Goal: Task Accomplishment & Management: Use online tool/utility

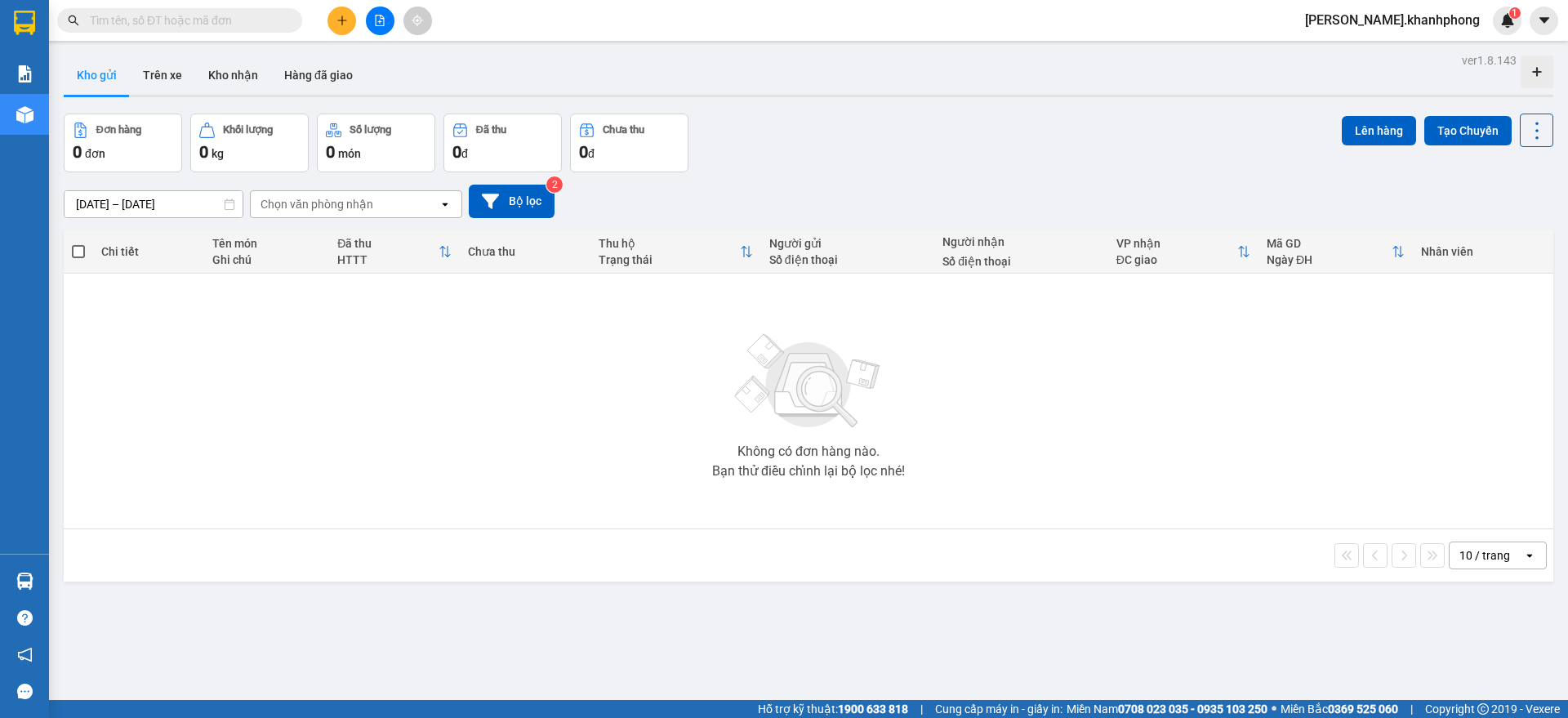
click at [377, 19] on icon "file-add" at bounding box center [380, 21] width 12 height 12
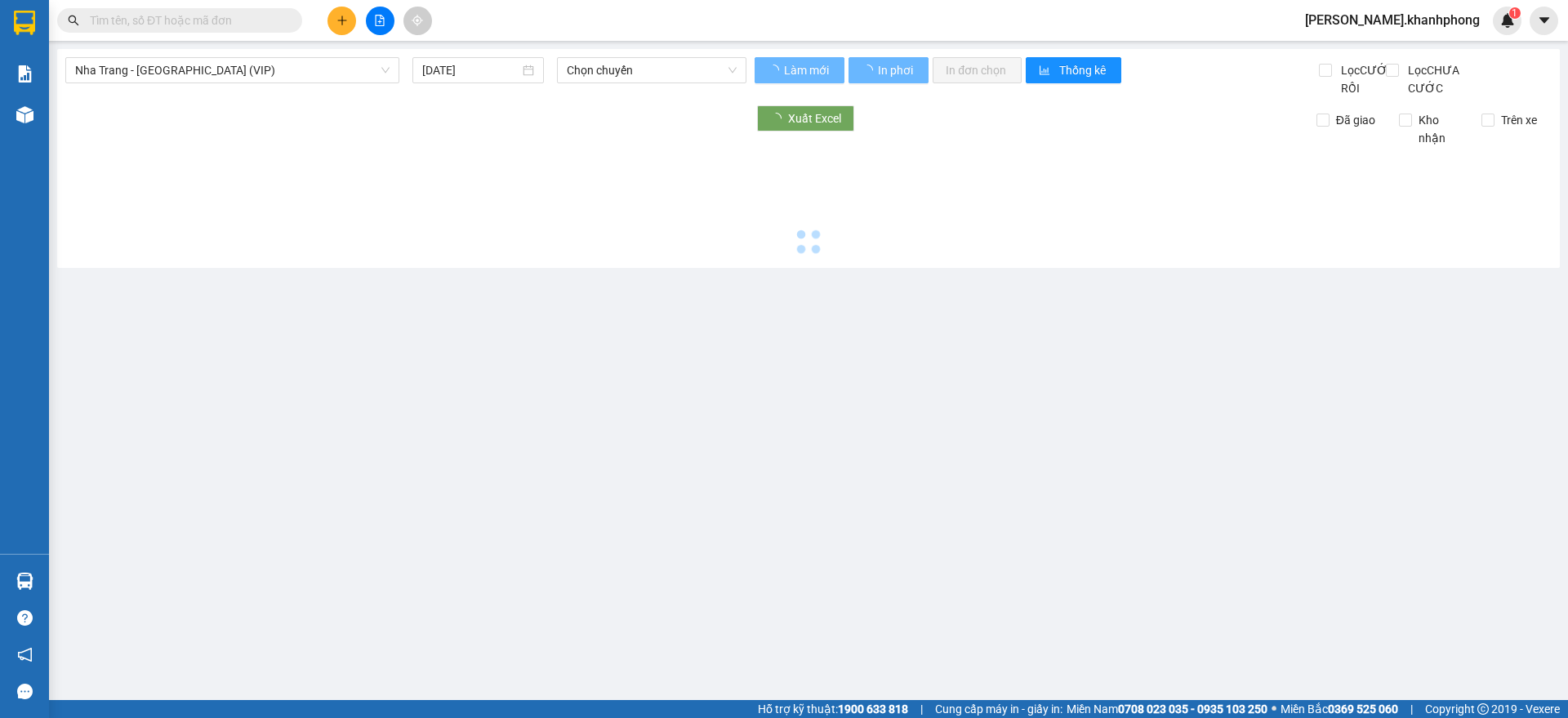
type input "[DATE]"
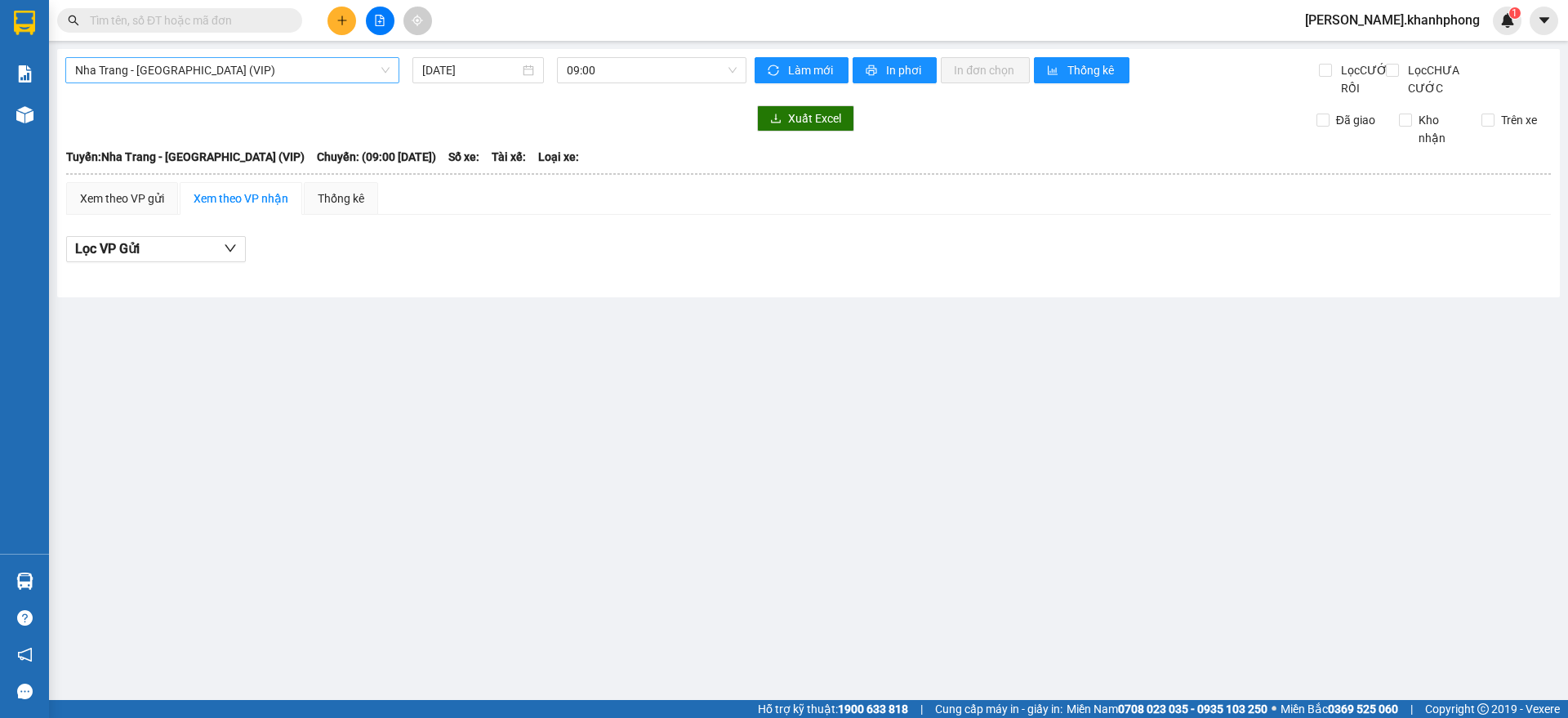
click at [173, 67] on span "Nha Trang - [GEOGRAPHIC_DATA] (VIP)" at bounding box center [232, 69] width 314 height 24
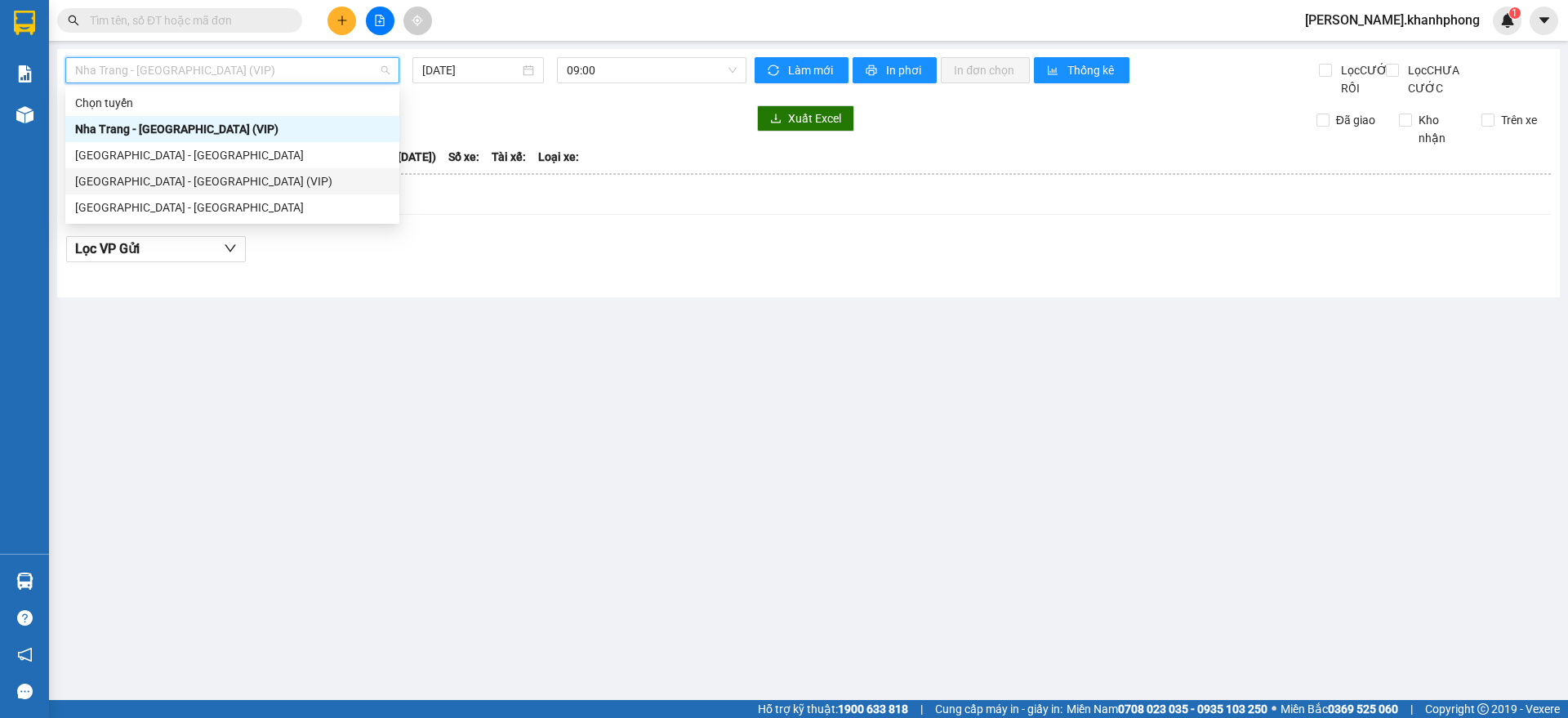
click at [174, 182] on div "[GEOGRAPHIC_DATA] - [GEOGRAPHIC_DATA] (VIP)" at bounding box center [232, 181] width 314 height 18
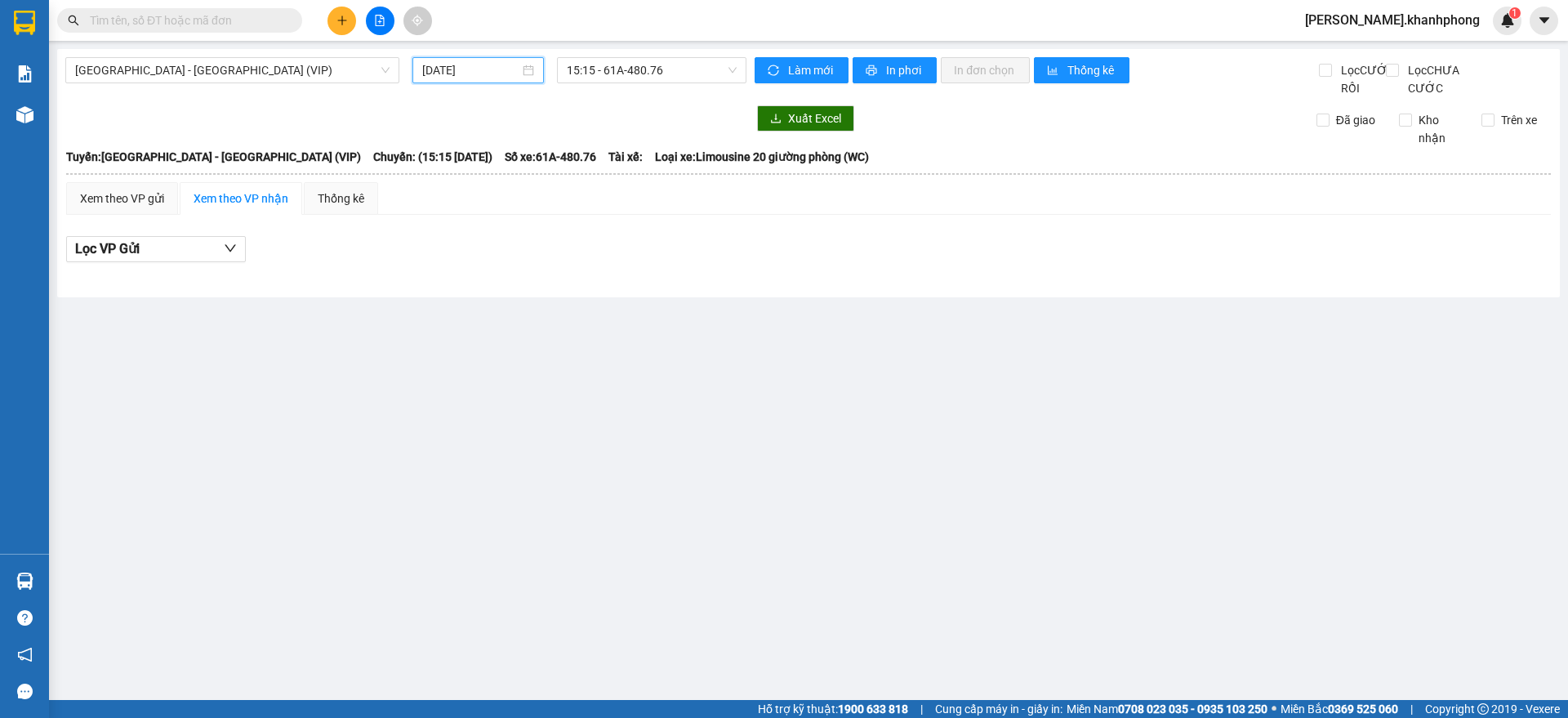
click at [494, 62] on input "[DATE]" at bounding box center [471, 69] width 97 height 18
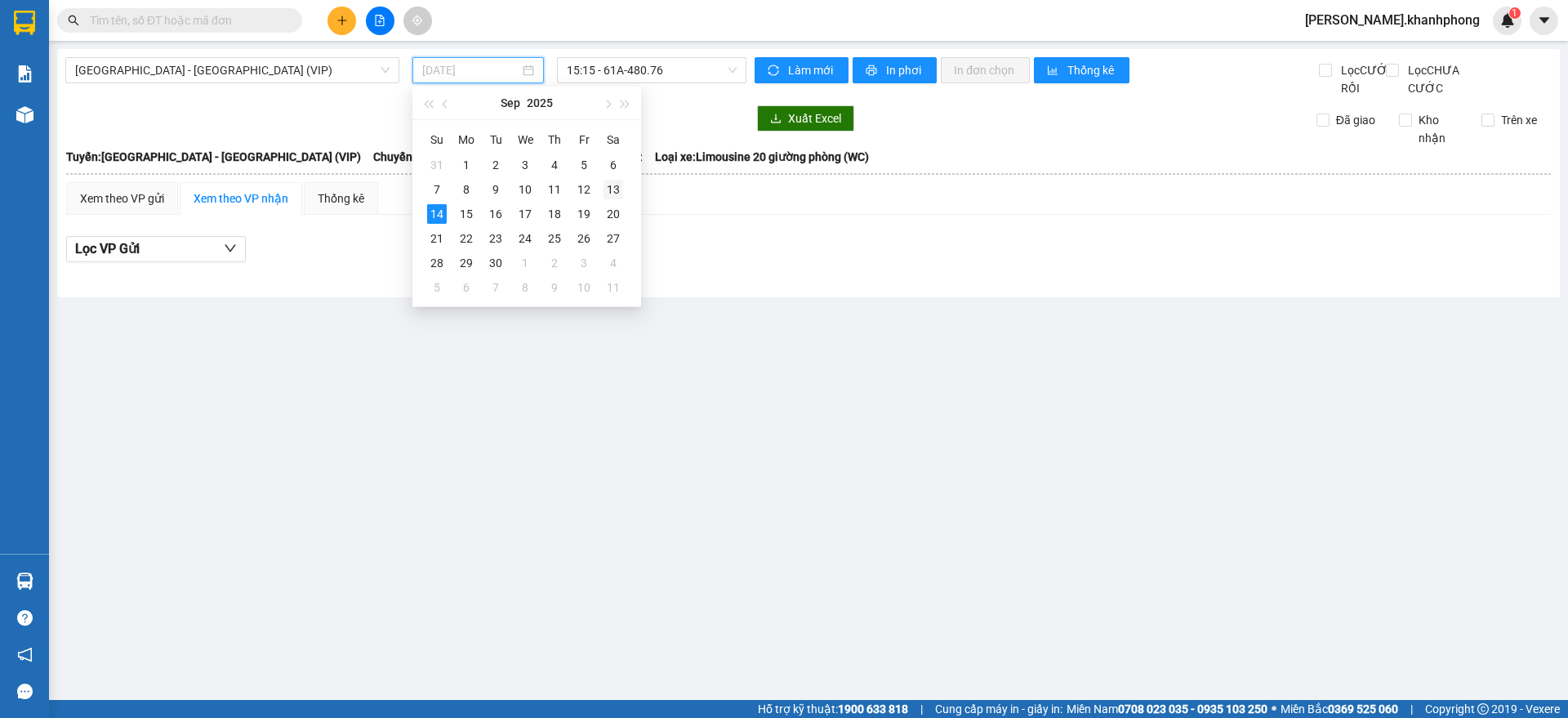
click at [611, 193] on div "13" at bounding box center [613, 189] width 19 height 19
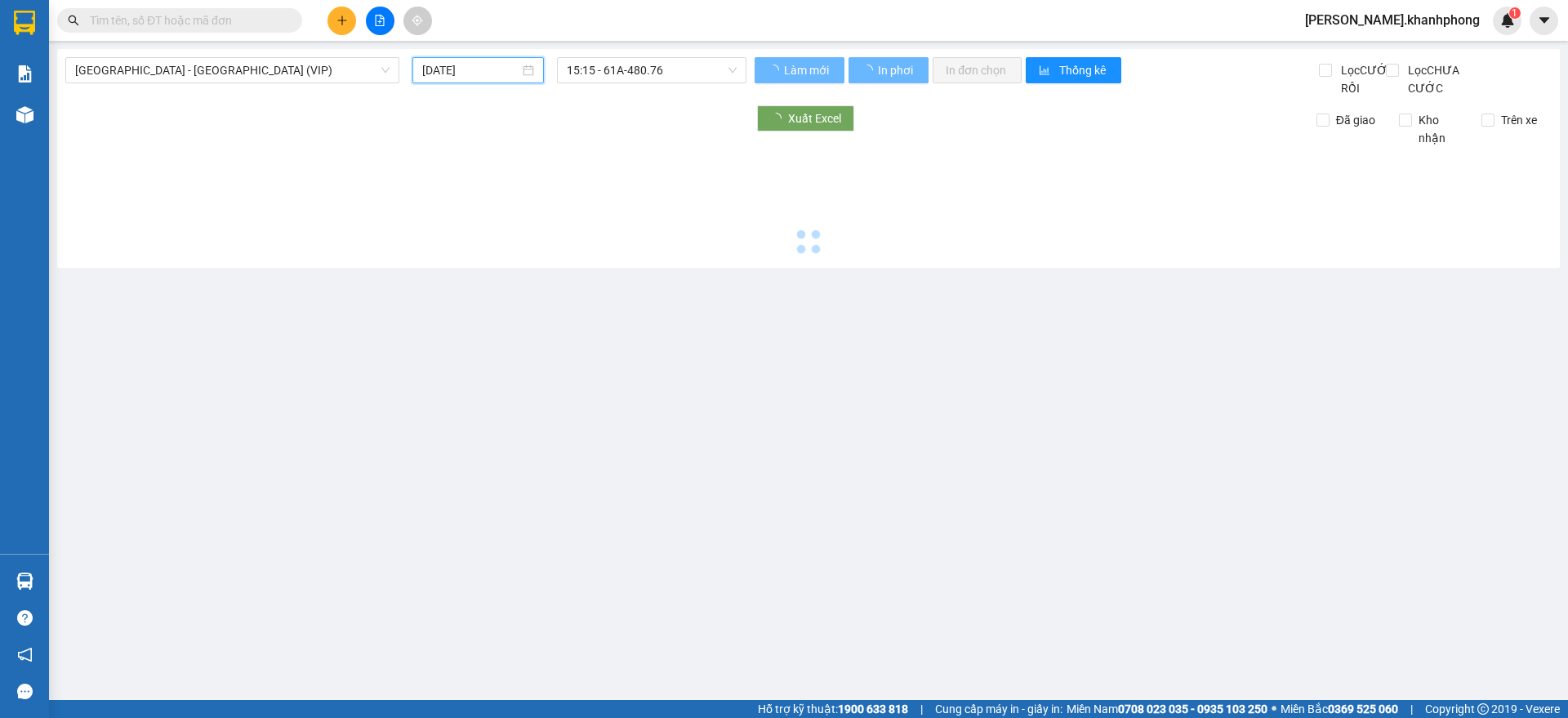
type input "[DATE]"
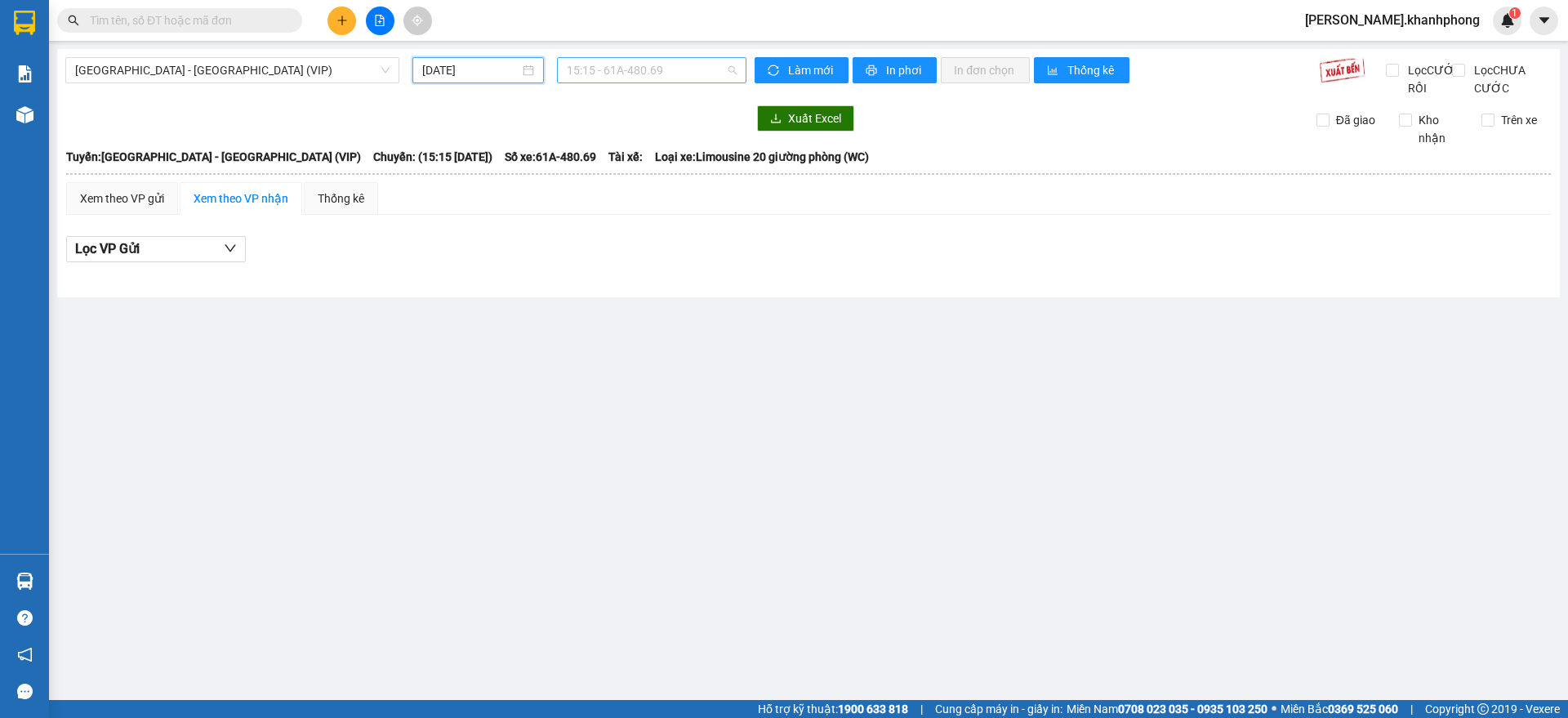
click at [680, 68] on span "15:15 - 61A-480.69" at bounding box center [651, 69] width 170 height 24
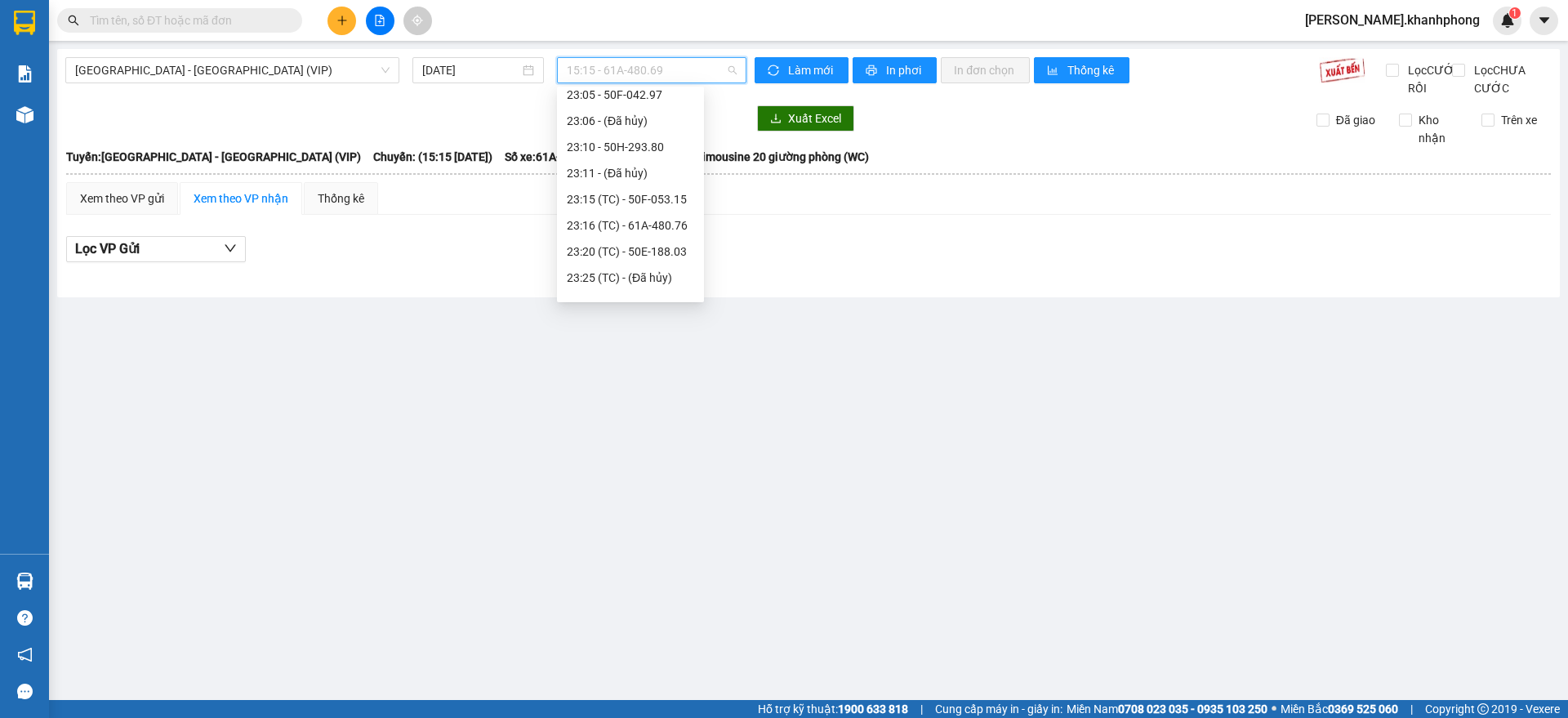
scroll to position [470, 0]
click at [615, 259] on div "23:40 - 51B-294.79" at bounding box center [631, 259] width 127 height 18
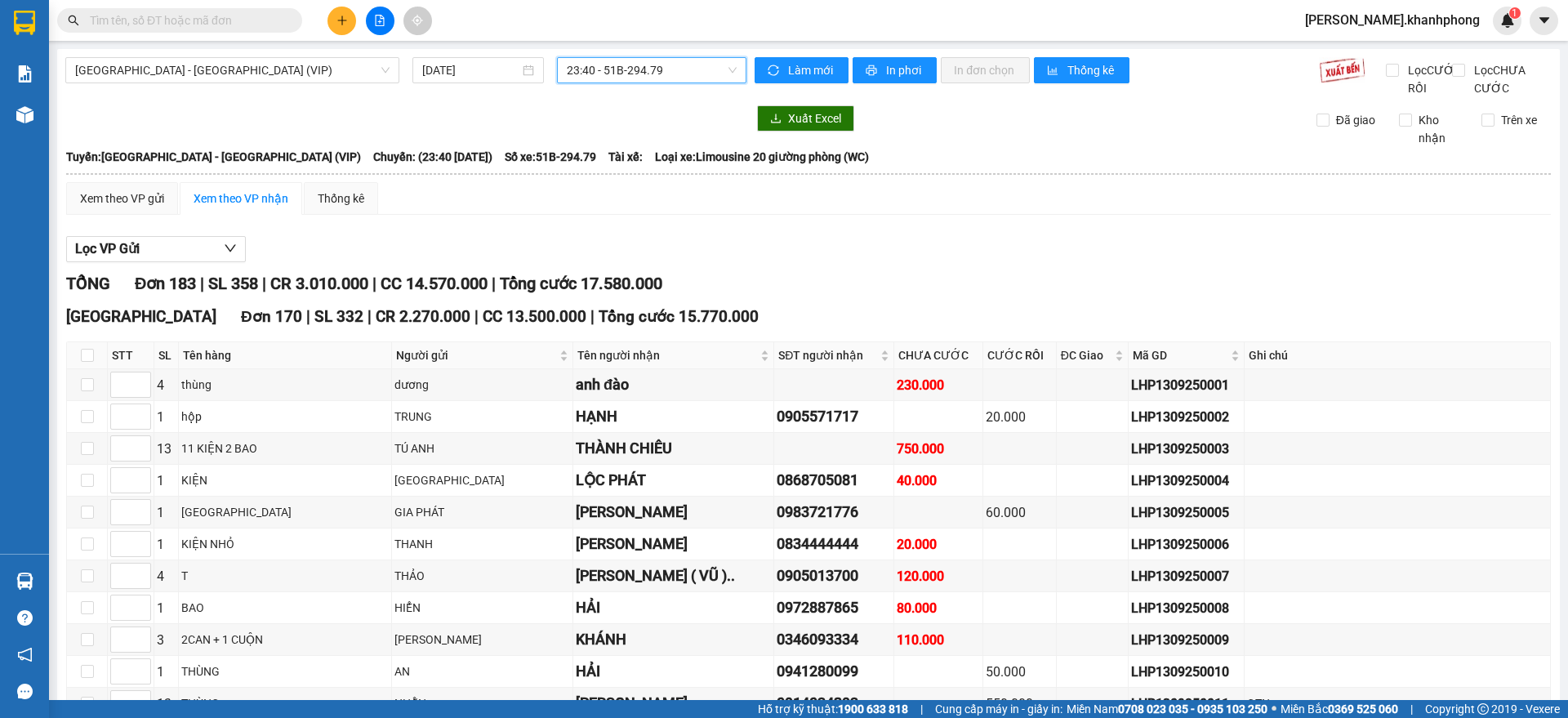
click at [872, 330] on div "[GEOGRAPHIC_DATA] 170 | SL 332 | CR 2.270.000 | CC 13.500.000 | Tổng cước 15.77…" at bounding box center [808, 316] width 1484 height 24
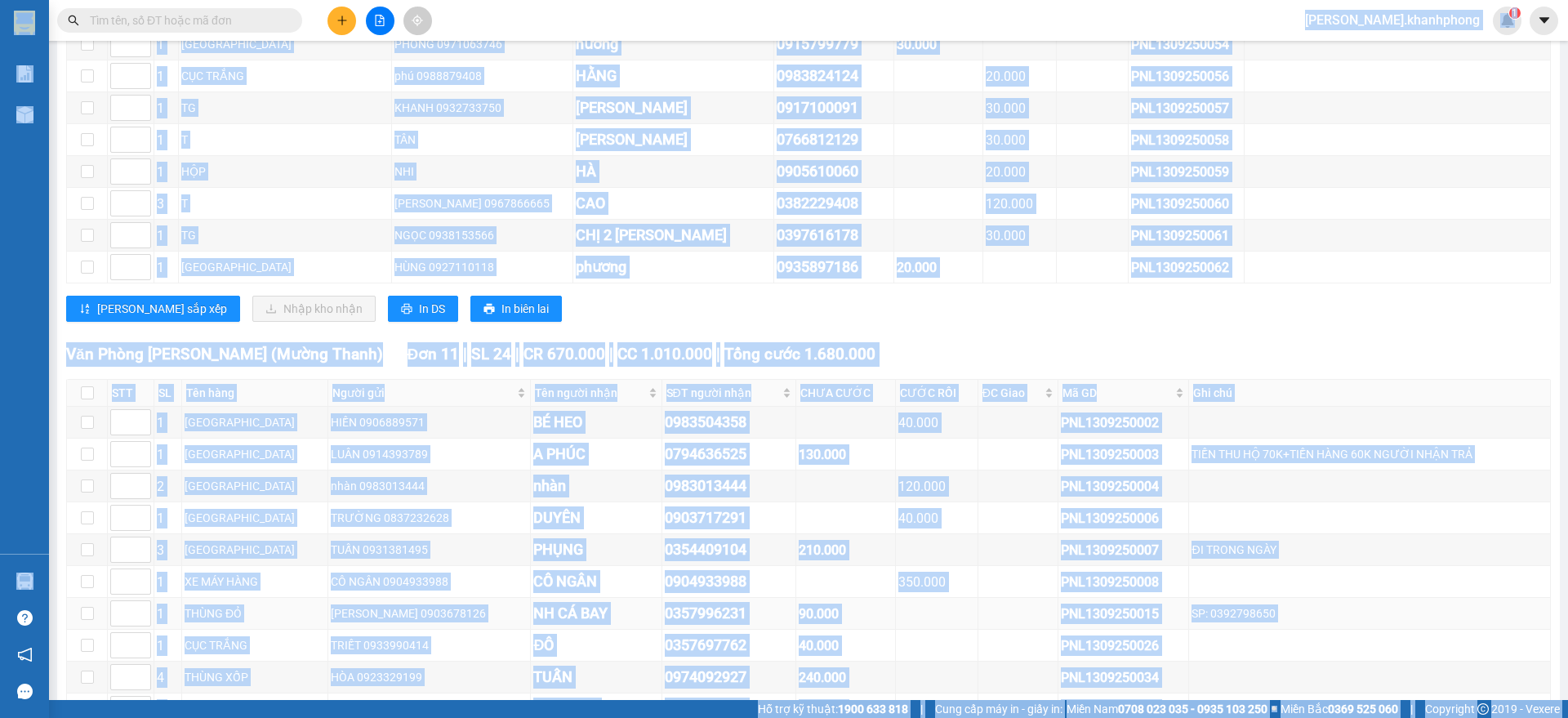
scroll to position [5850, 0]
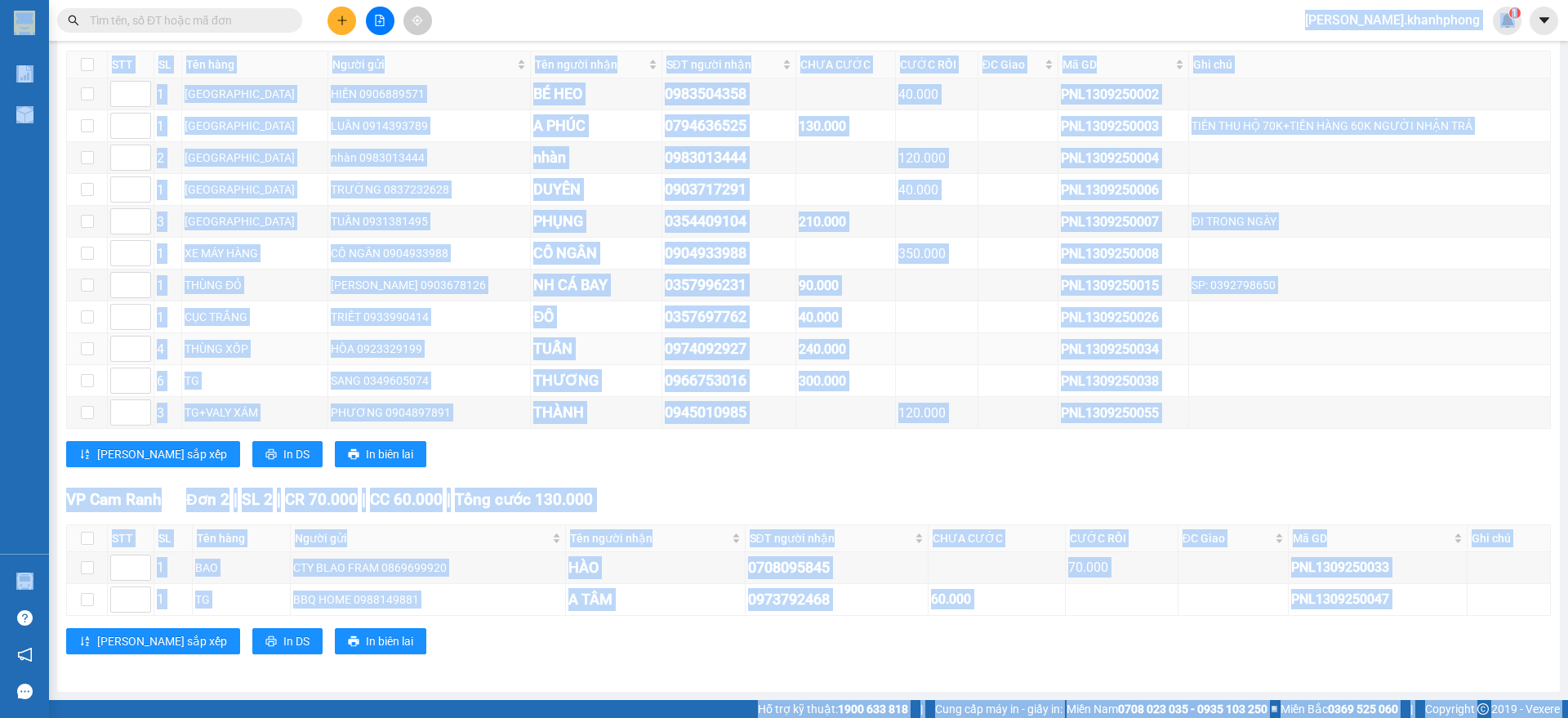
copy body "lor.ipsumdolor 5 Sit ame Con adi elit sedd (eius temp) Incid ut lab etd magn AL…"
